Goal: Book appointment/travel/reservation

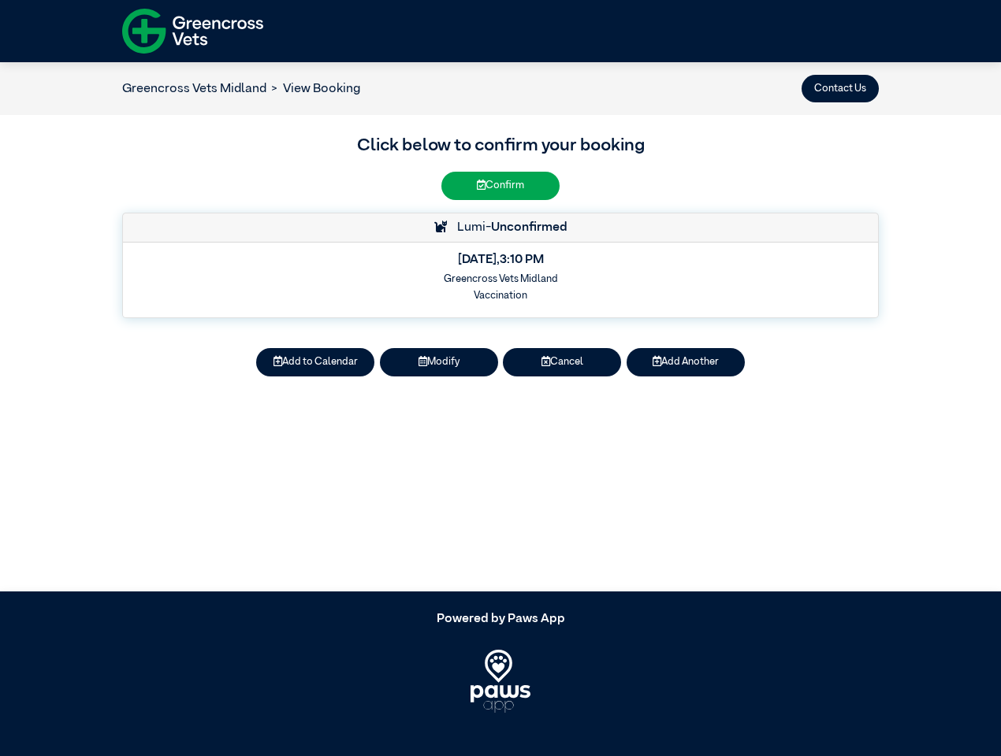
click at [840, 88] on button "Contact Us" at bounding box center [839, 89] width 77 height 28
click at [315, 362] on button "Add to Calendar" at bounding box center [315, 362] width 118 height 28
click at [439, 362] on button "Modify" at bounding box center [439, 362] width 118 height 28
click at [562, 362] on button "Cancel" at bounding box center [562, 362] width 118 height 28
click at [685, 362] on button "Add Another" at bounding box center [685, 362] width 118 height 28
